Goal: Navigation & Orientation: Go to known website

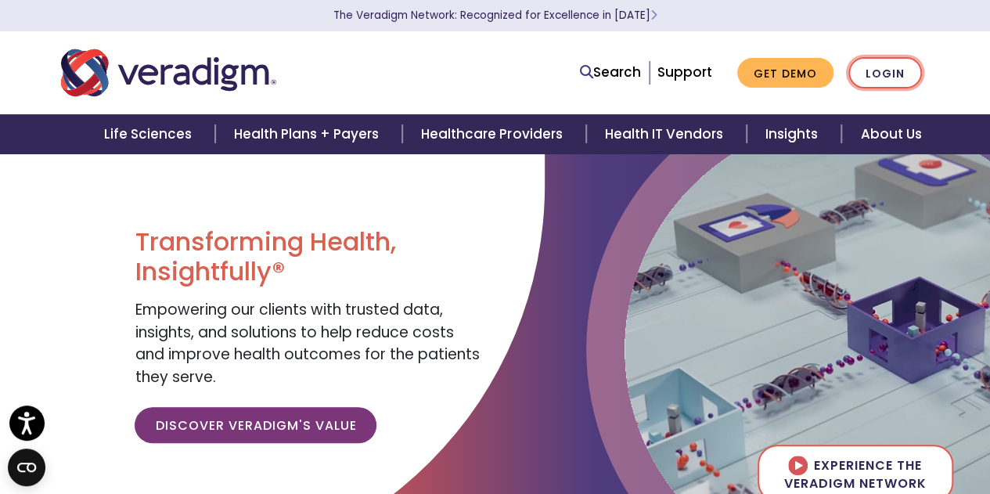
click at [894, 72] on link "Login" at bounding box center [886, 73] width 74 height 32
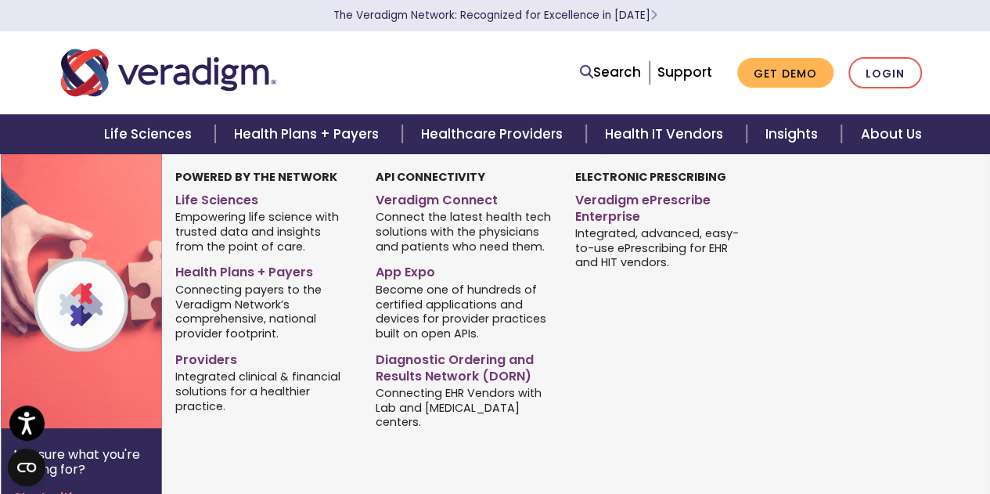
scroll to position [548, 0]
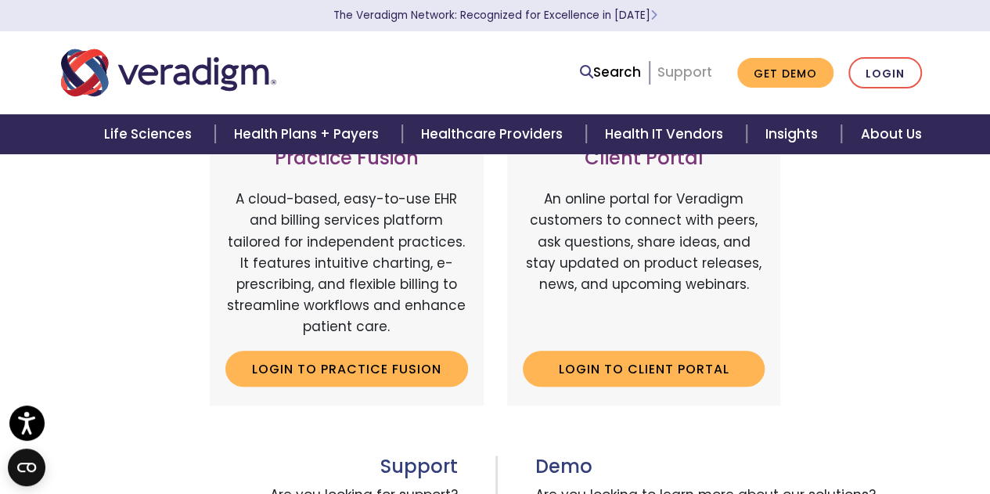
click at [696, 74] on link "Support" at bounding box center [685, 72] width 55 height 19
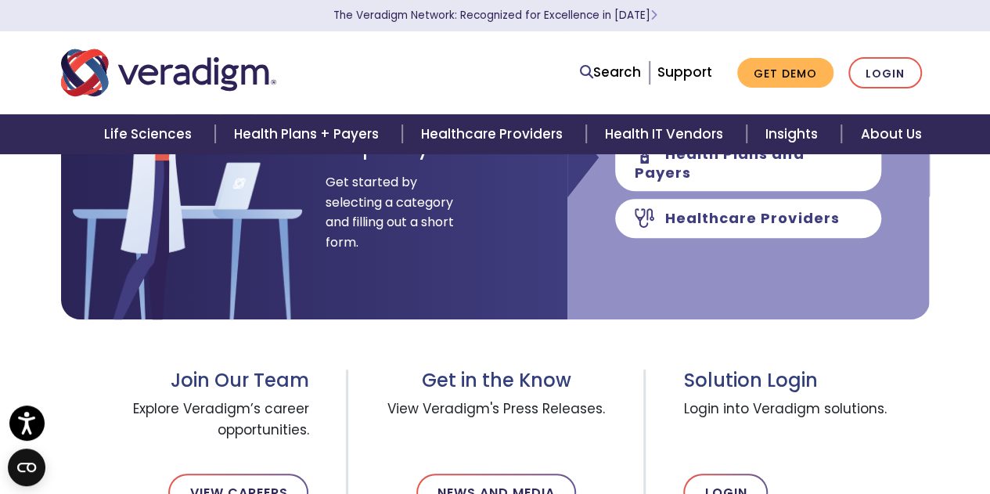
scroll to position [391, 0]
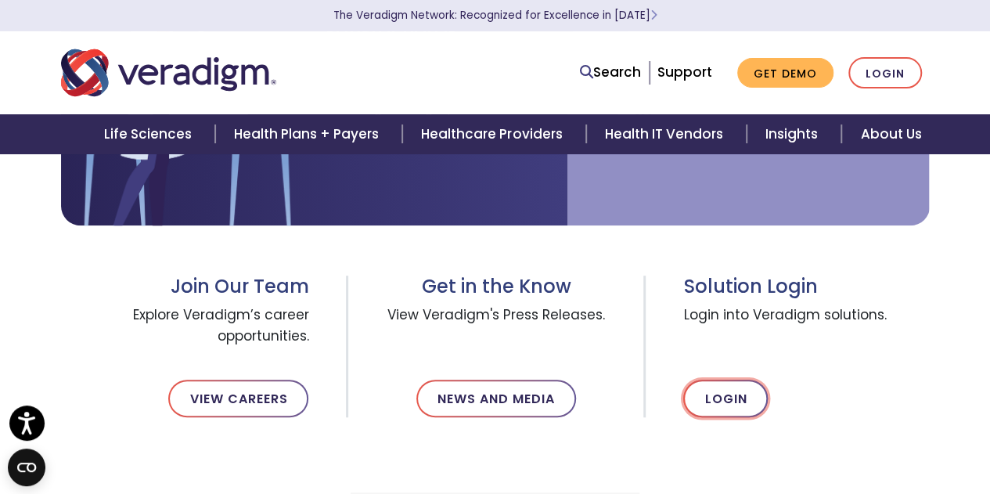
click at [730, 399] on link "Login" at bounding box center [726, 399] width 85 height 38
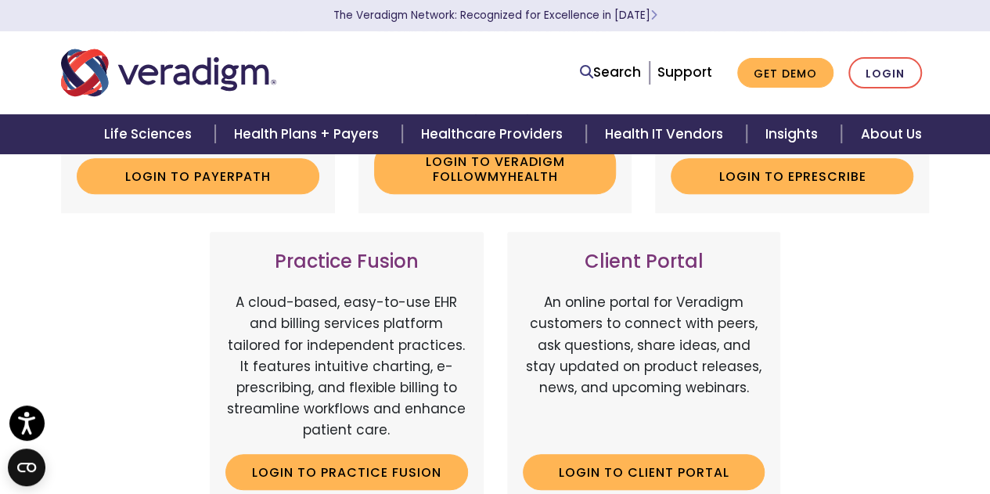
scroll to position [470, 0]
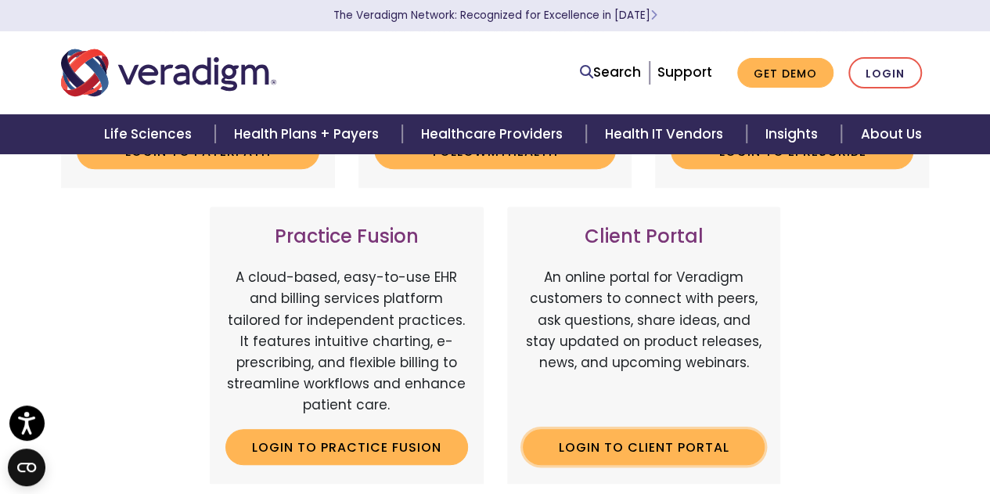
click at [648, 445] on link "Login to Client Portal" at bounding box center [644, 447] width 243 height 36
